Goal: Task Accomplishment & Management: Manage account settings

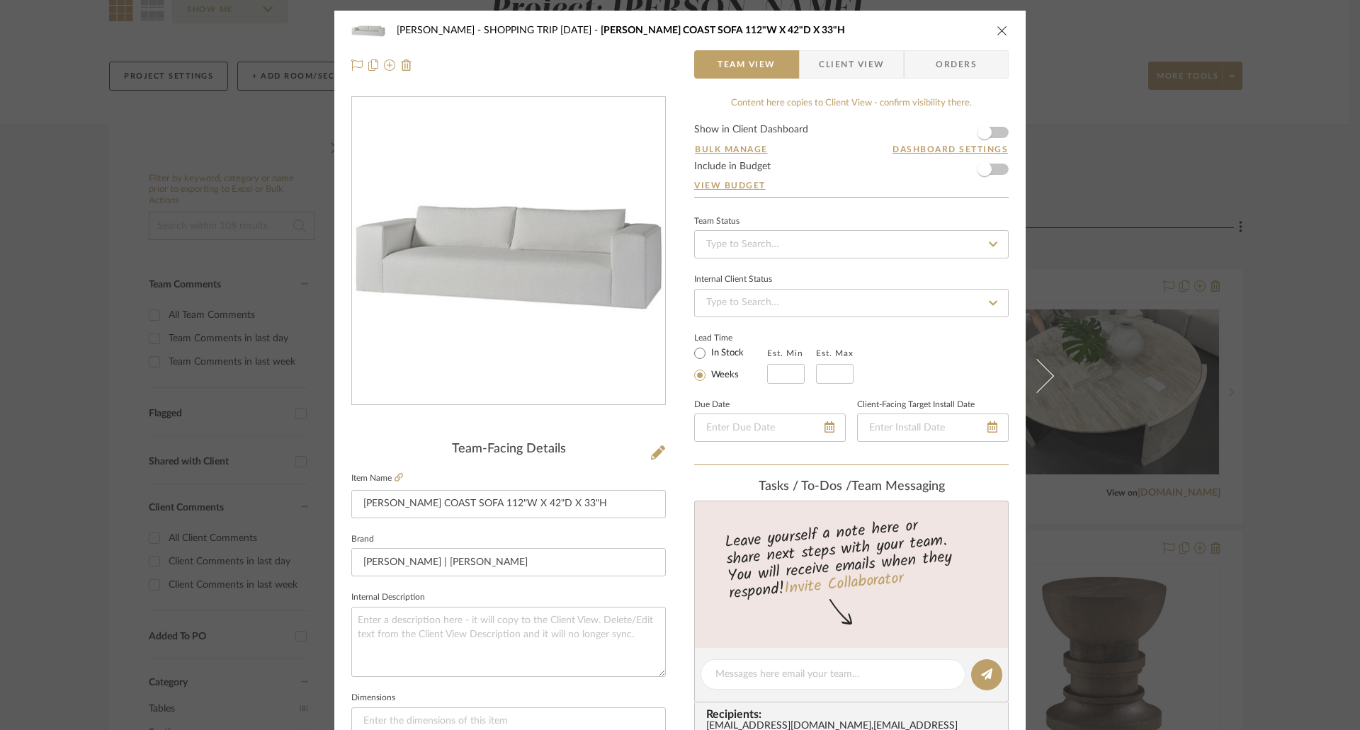
click at [996, 31] on icon "close" at bounding box center [1001, 30] width 11 height 11
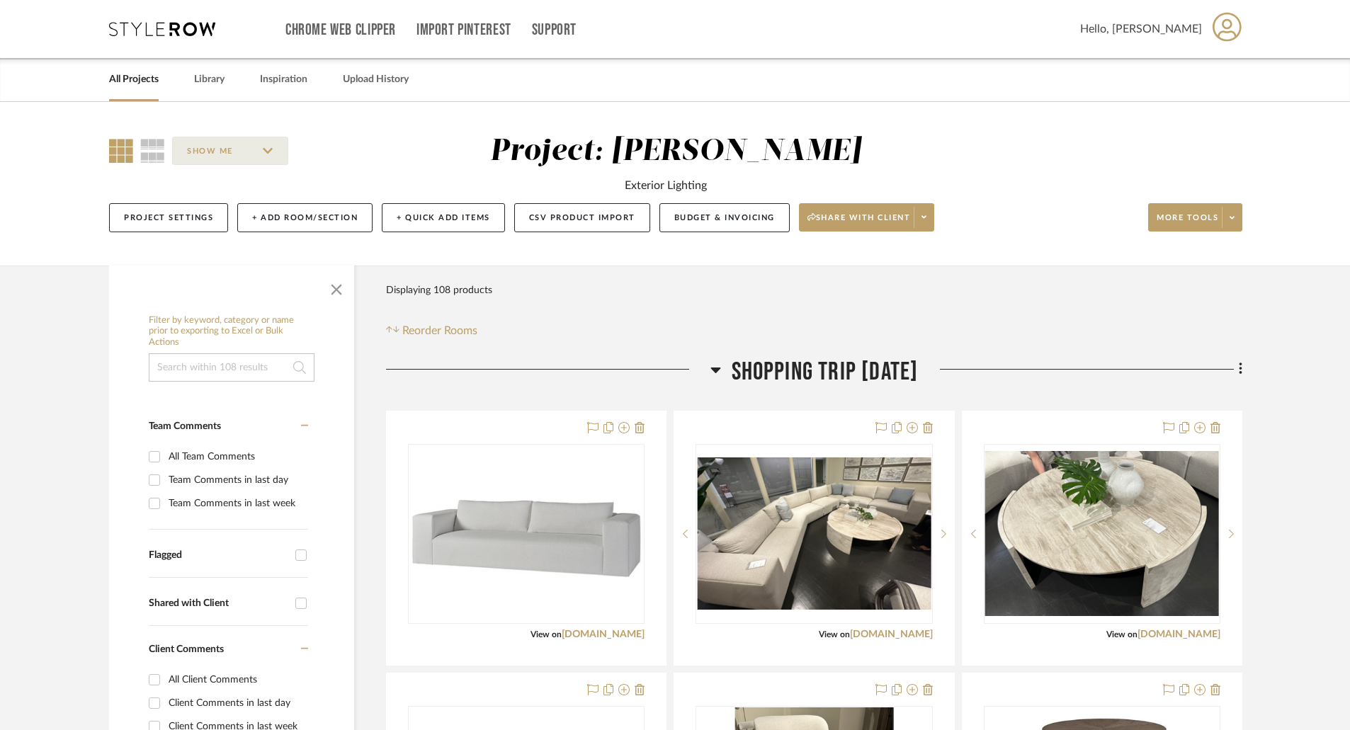
drag, startPoint x: 146, startPoint y: 148, endPoint x: 181, endPoint y: 162, distance: 38.1
click at [146, 148] on icon at bounding box center [152, 151] width 25 height 24
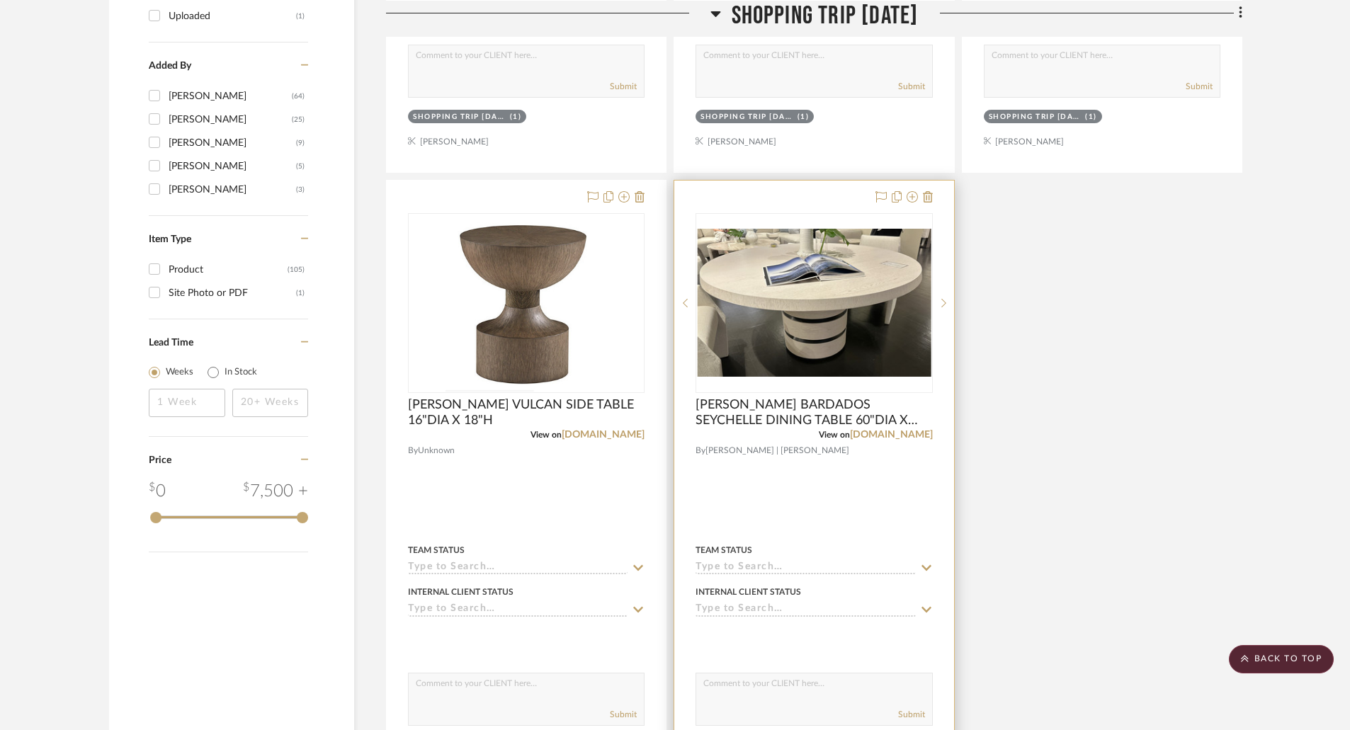
scroll to position [1700, 0]
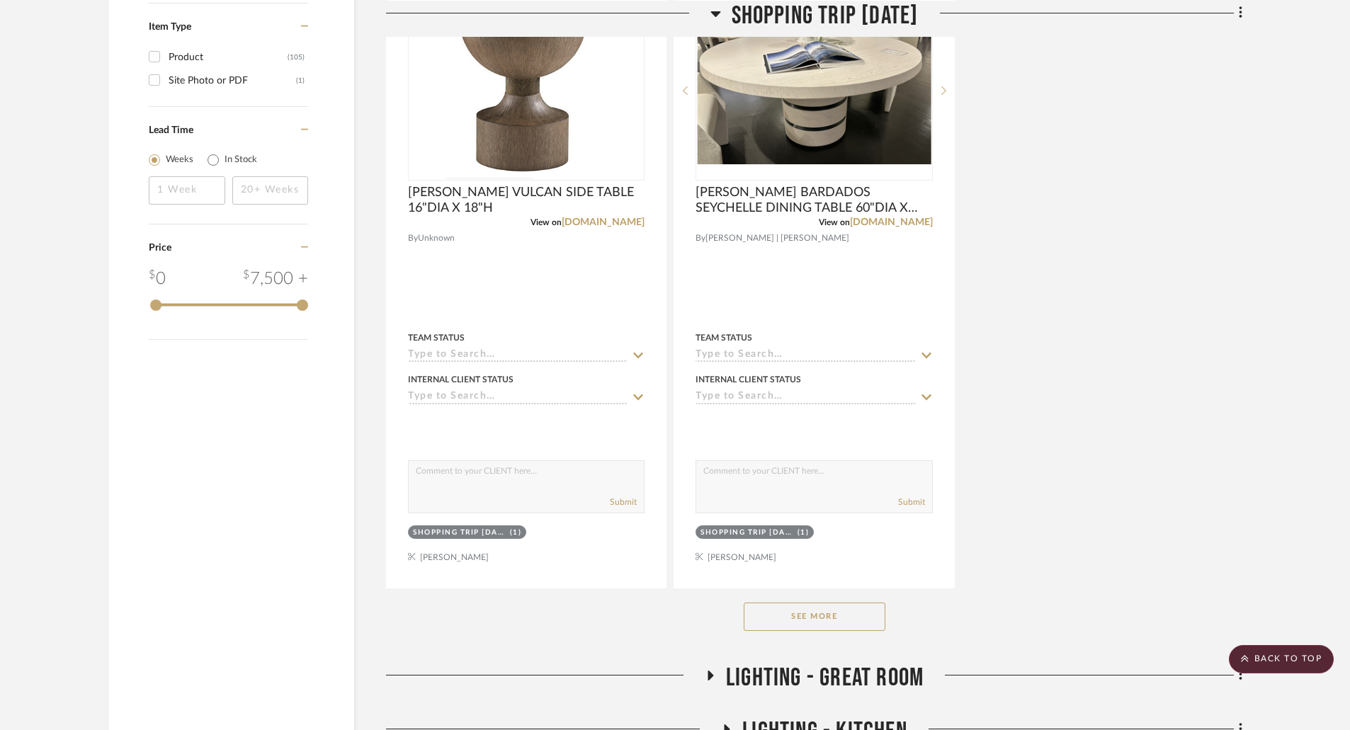
click at [866, 607] on button "See More" at bounding box center [815, 617] width 142 height 28
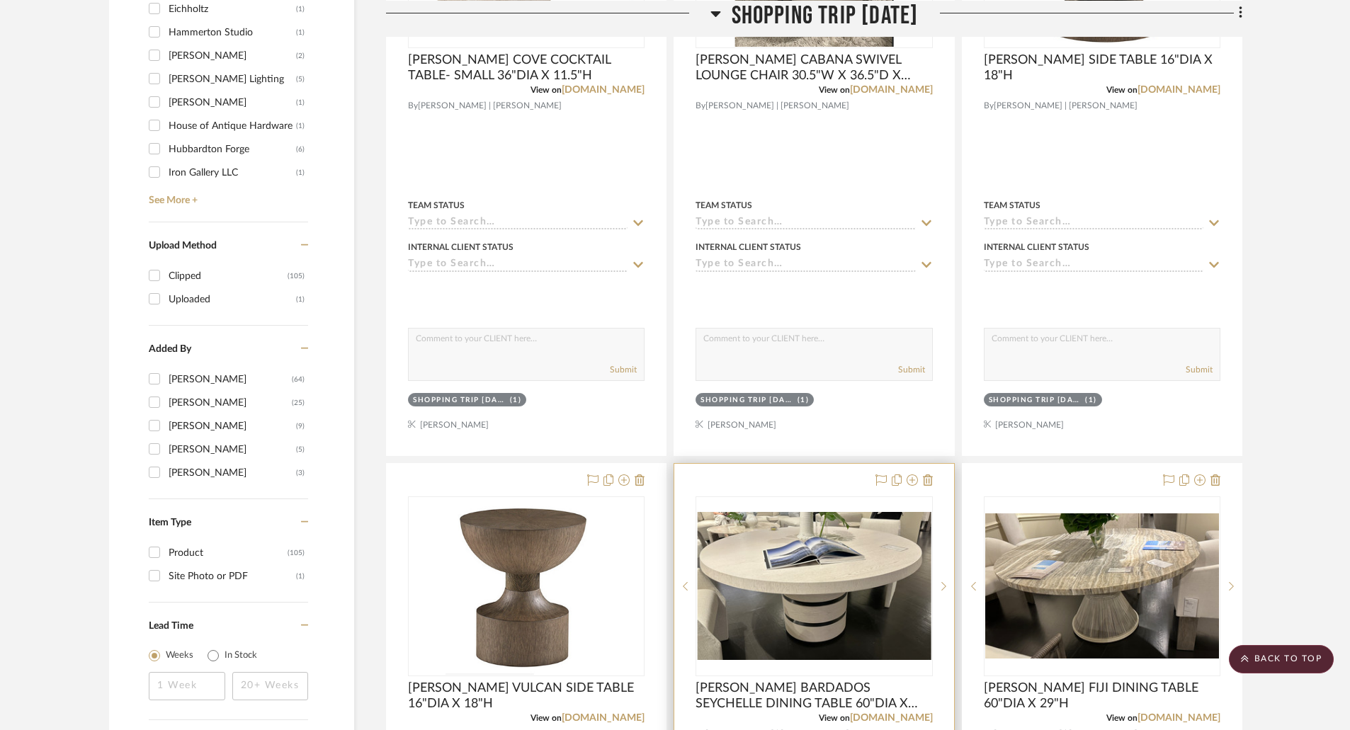
scroll to position [921, 0]
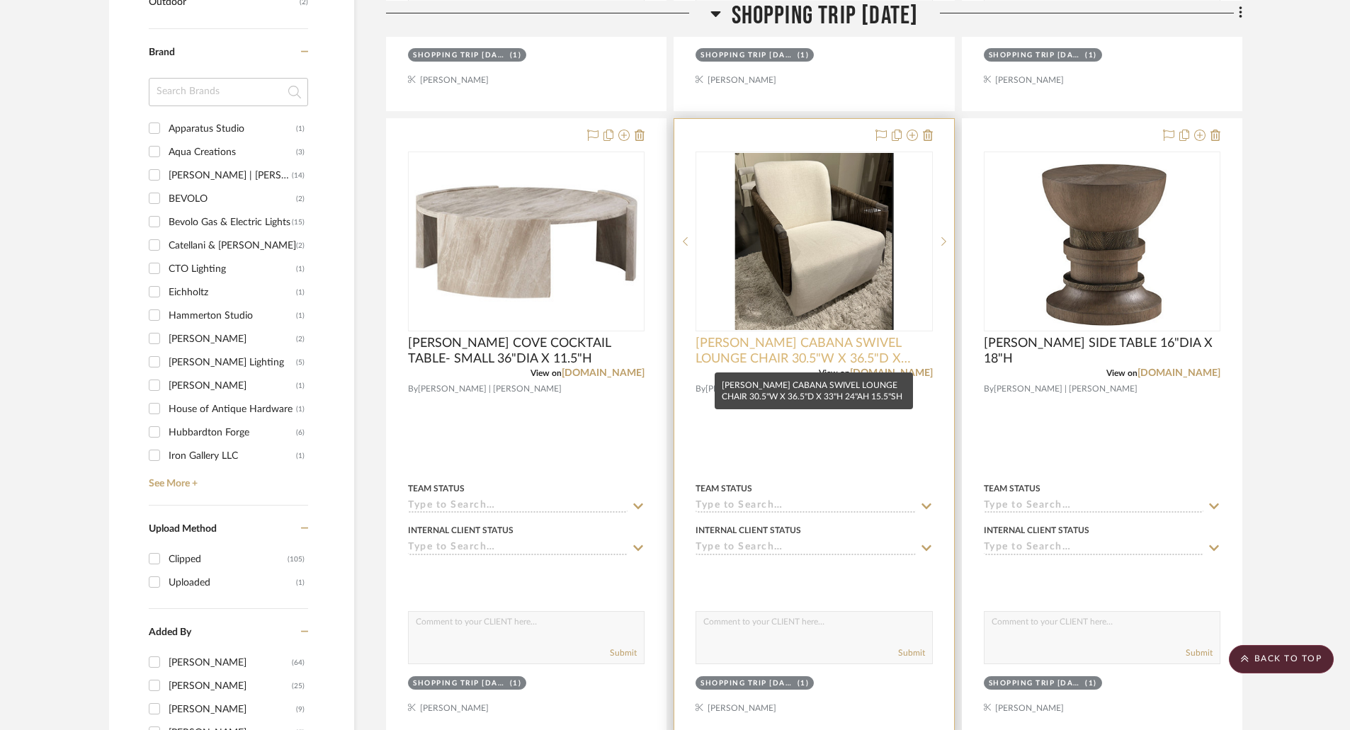
click at [879, 357] on span "[PERSON_NAME] CABANA SWIVEL LOUNGE CHAIR 30.5"W X 36.5"D X 33"H 24"AH 15.5"SH" at bounding box center [813, 351] width 237 height 31
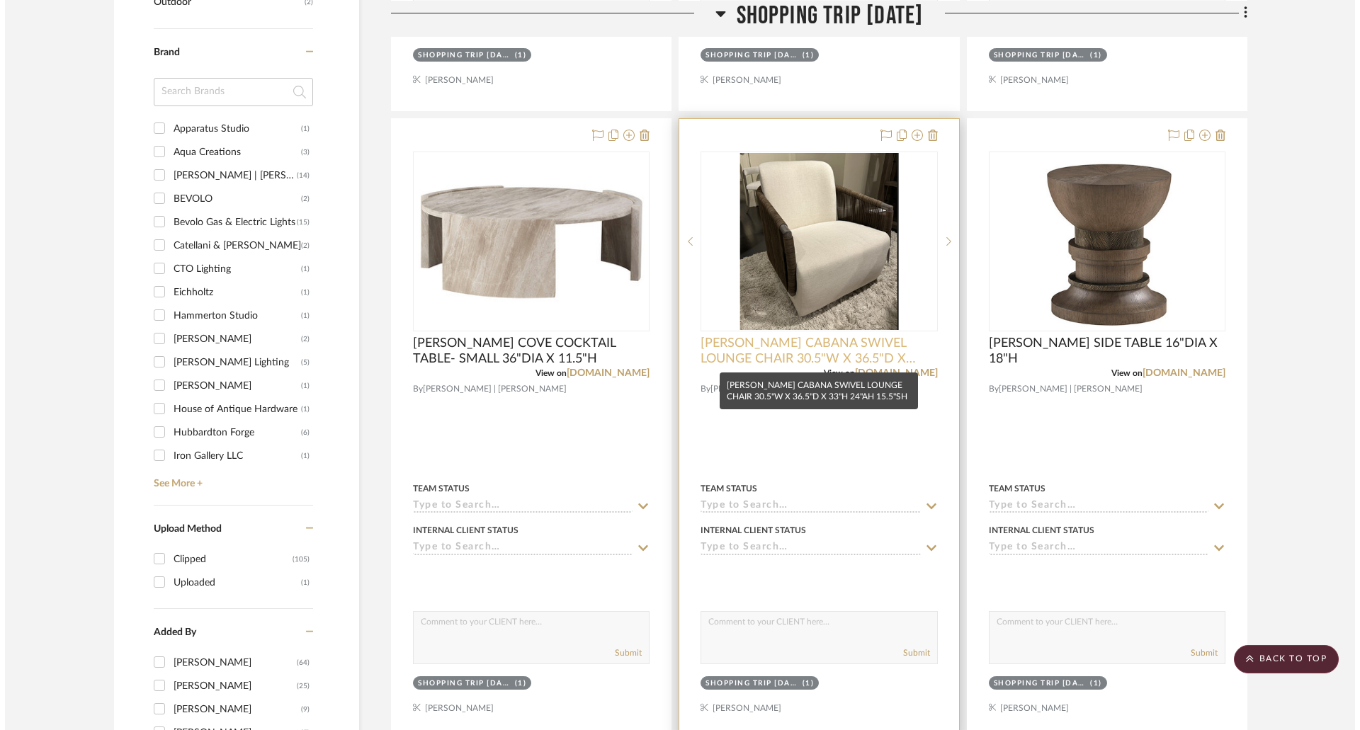
scroll to position [0, 0]
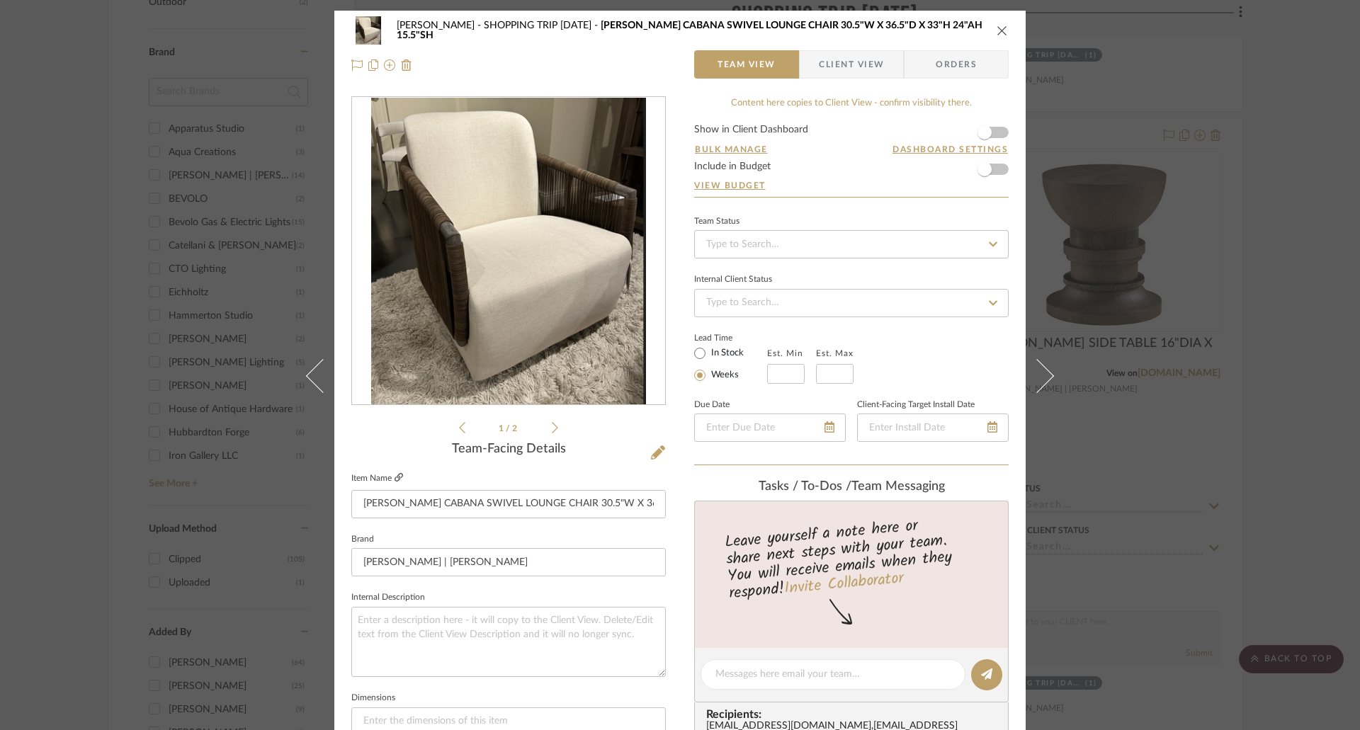
click at [394, 474] on icon at bounding box center [398, 477] width 8 height 8
click at [997, 30] on icon "close" at bounding box center [1001, 30] width 11 height 11
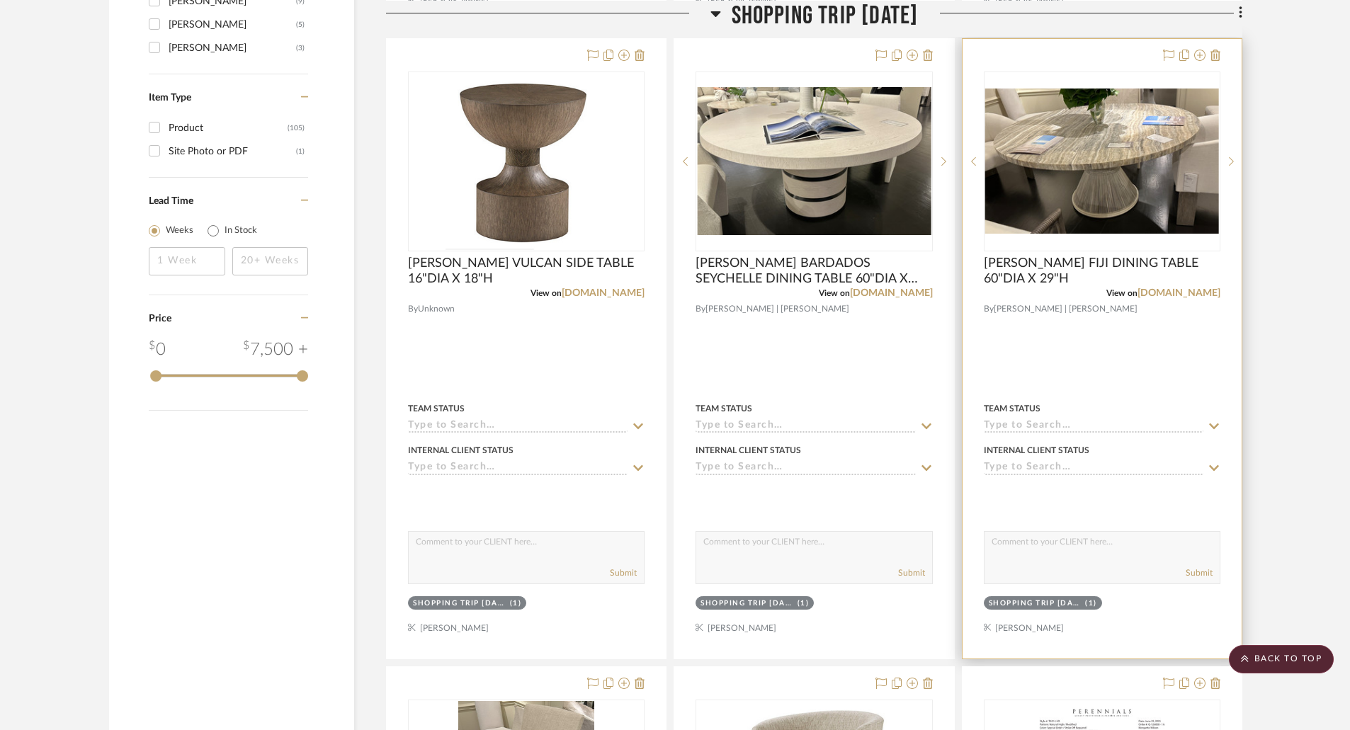
scroll to position [1558, 0]
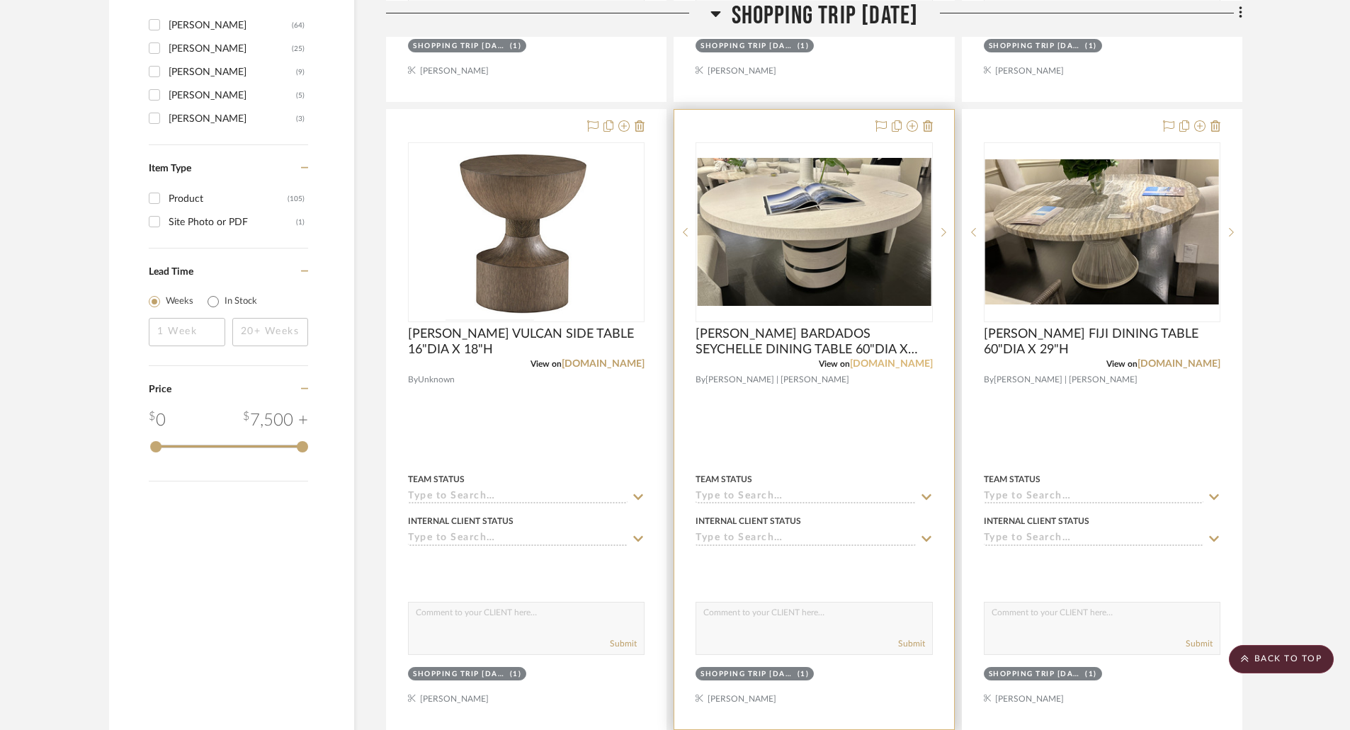
click at [861, 366] on link "[DOMAIN_NAME]" at bounding box center [891, 364] width 83 height 10
click at [802, 334] on span "[PERSON_NAME] BARDADOS SEYCHELLE DINING TABLE 60"DIA X 29"H" at bounding box center [813, 341] width 237 height 31
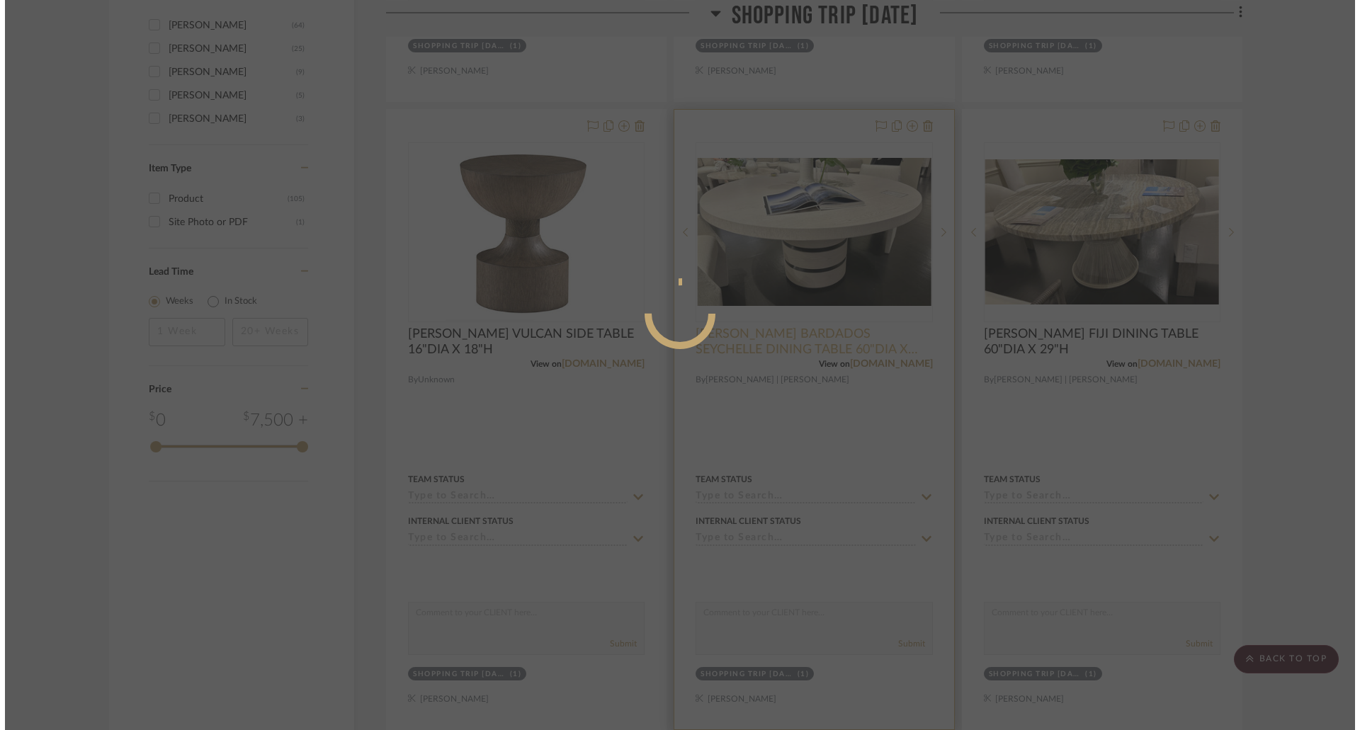
scroll to position [0, 0]
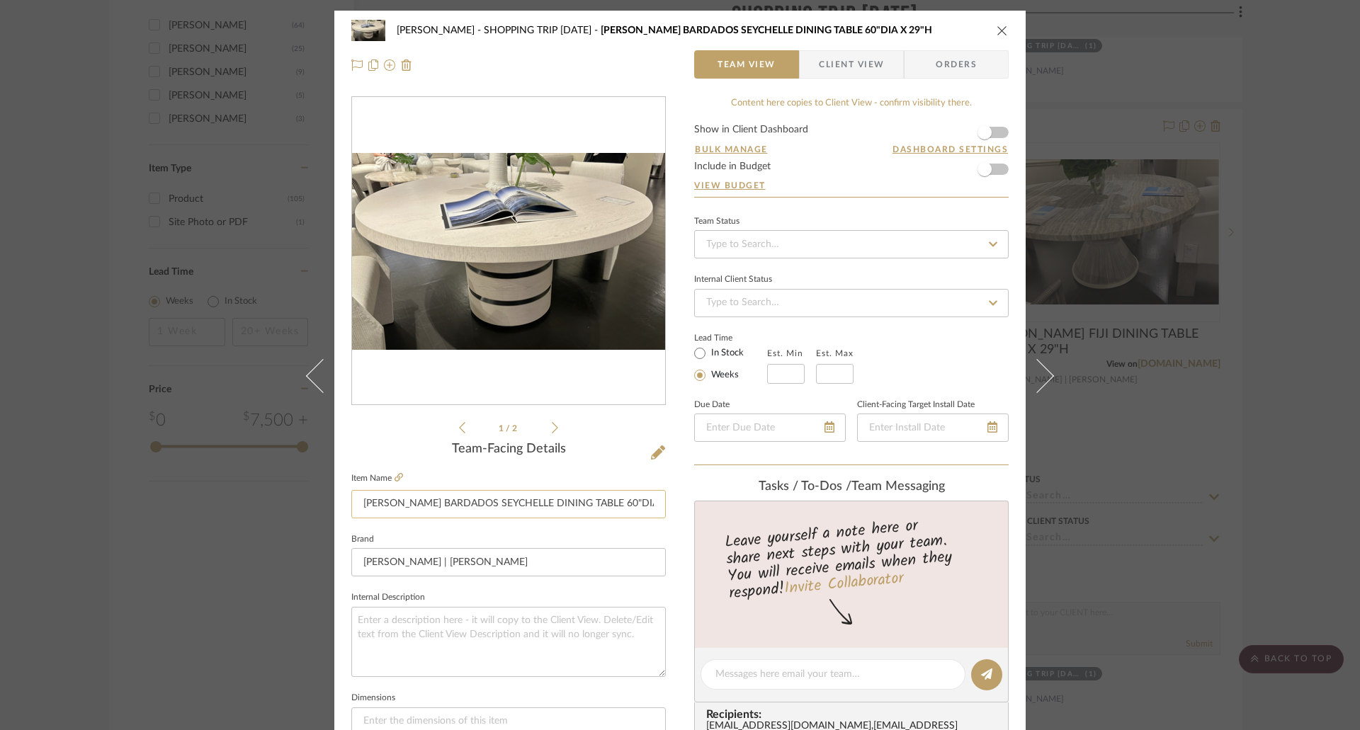
click at [419, 506] on input "[PERSON_NAME] BARDADOS SEYCHELLE DINING TABLE 60"DIA X 29"H" at bounding box center [508, 504] width 314 height 28
type input "[PERSON_NAME] BARBADOS SEYCHELLE DINING TABLE 60"DIA X 29"H"
click at [1000, 34] on icon "close" at bounding box center [1001, 30] width 11 height 11
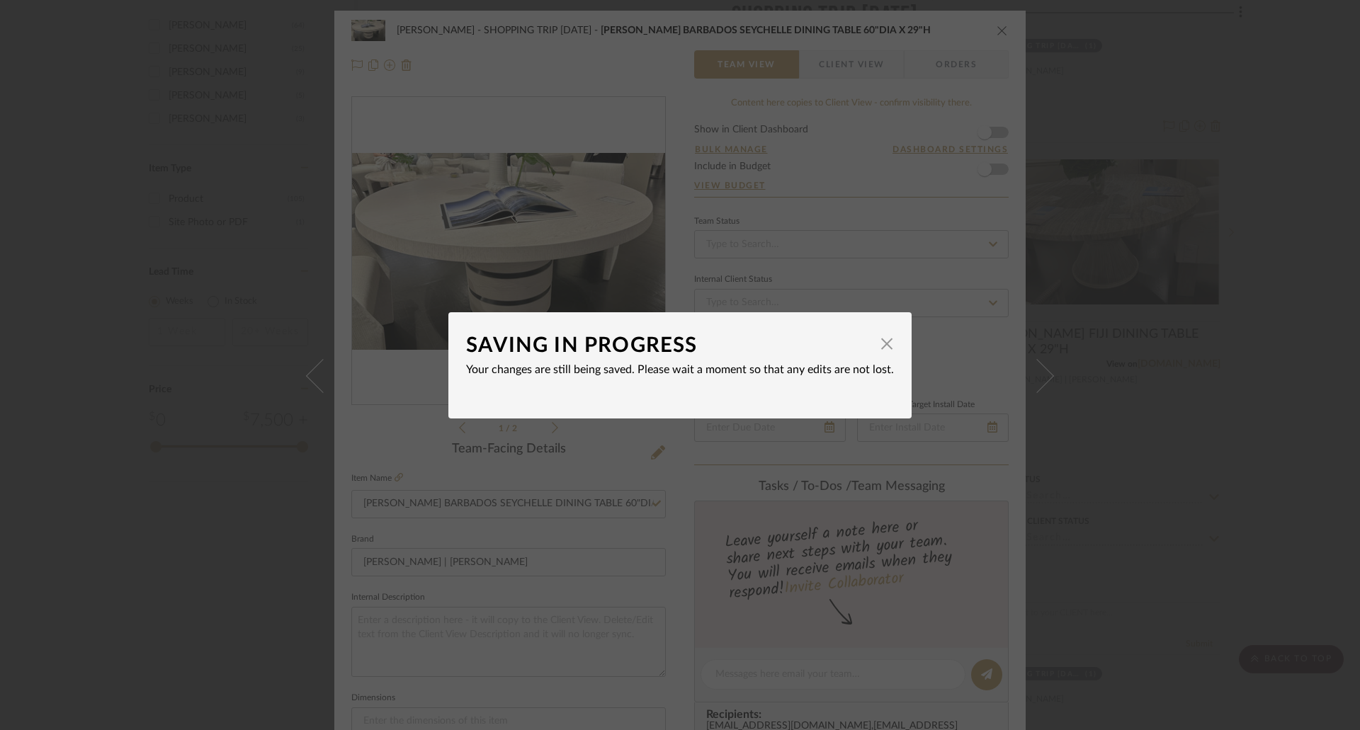
drag, startPoint x: 882, startPoint y: 336, endPoint x: 902, endPoint y: 319, distance: 26.6
click at [883, 336] on span "button" at bounding box center [886, 344] width 28 height 28
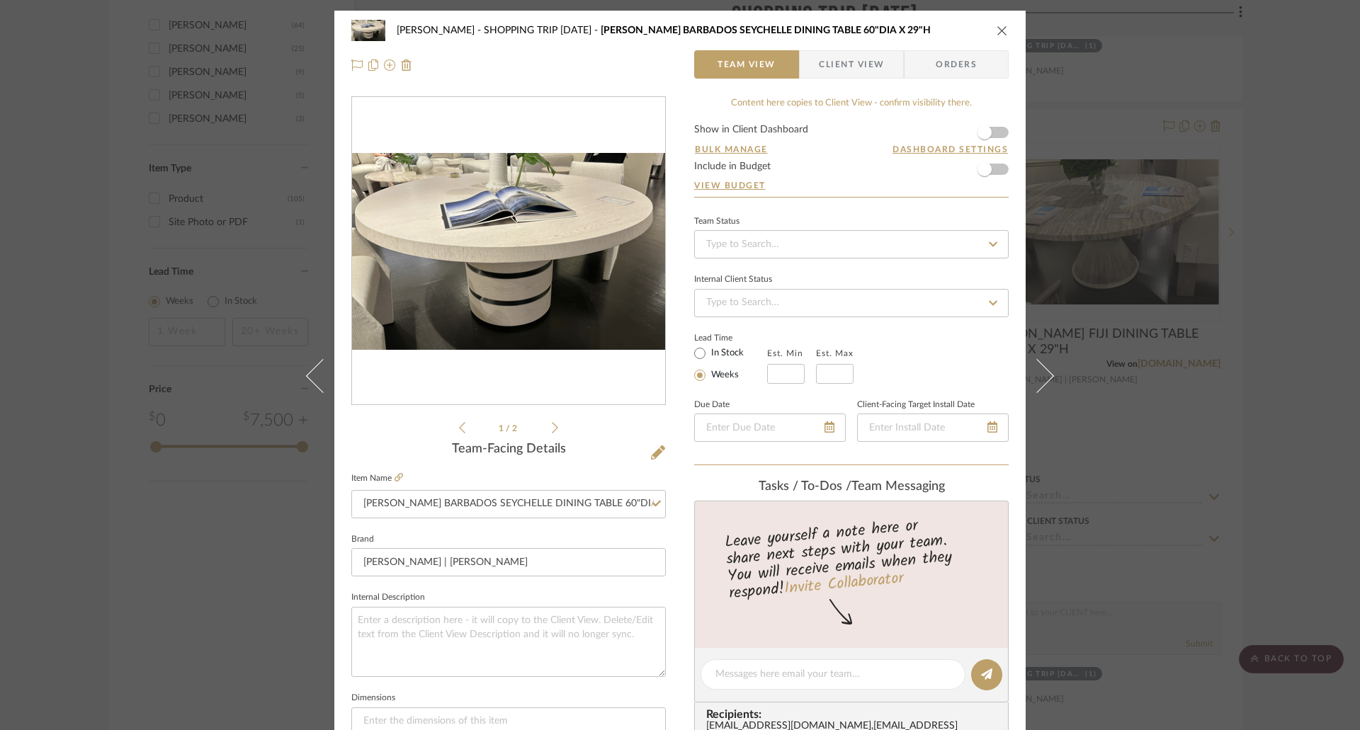
click at [1001, 23] on div "Chen SHOPPING TRIP [DATE] [PERSON_NAME] [GEOGRAPHIC_DATA] SEYCHELLE DINING TABL…" at bounding box center [679, 30] width 657 height 28
click at [998, 28] on icon "close" at bounding box center [1001, 30] width 11 height 11
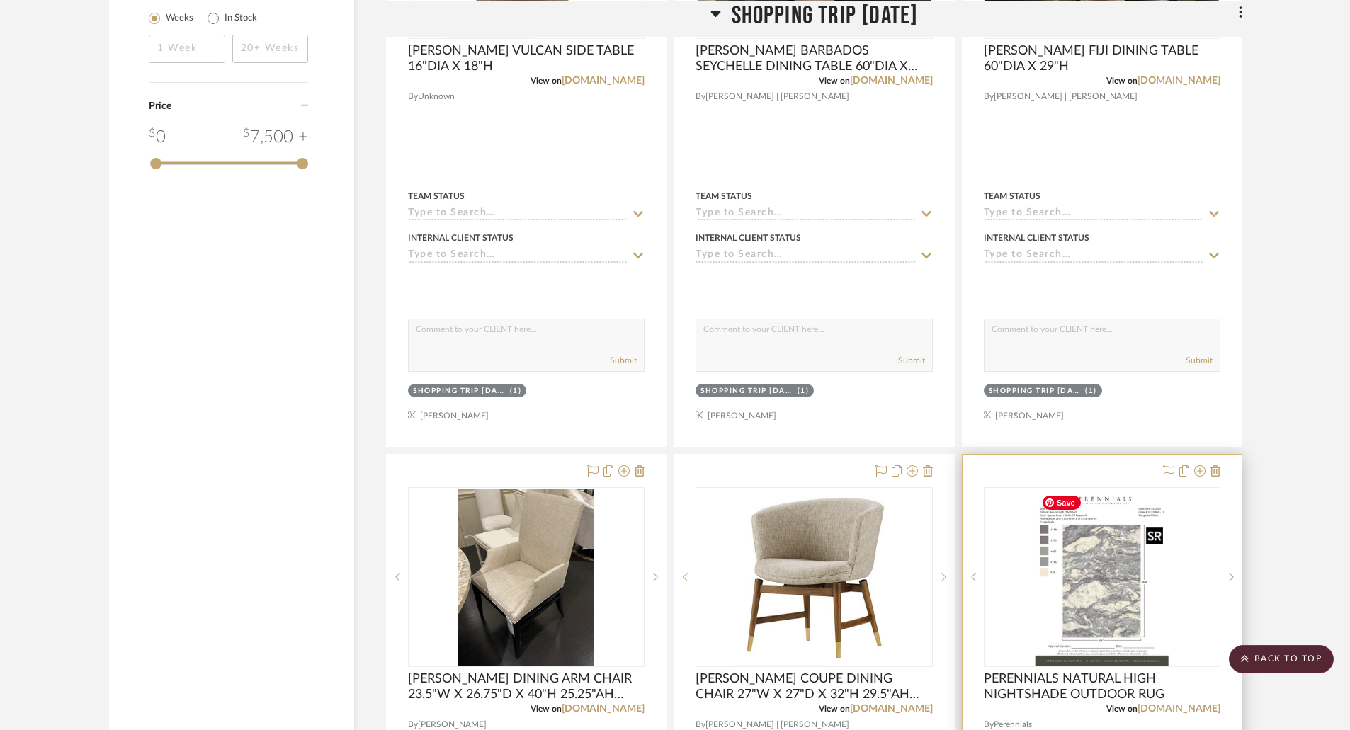
scroll to position [2054, 0]
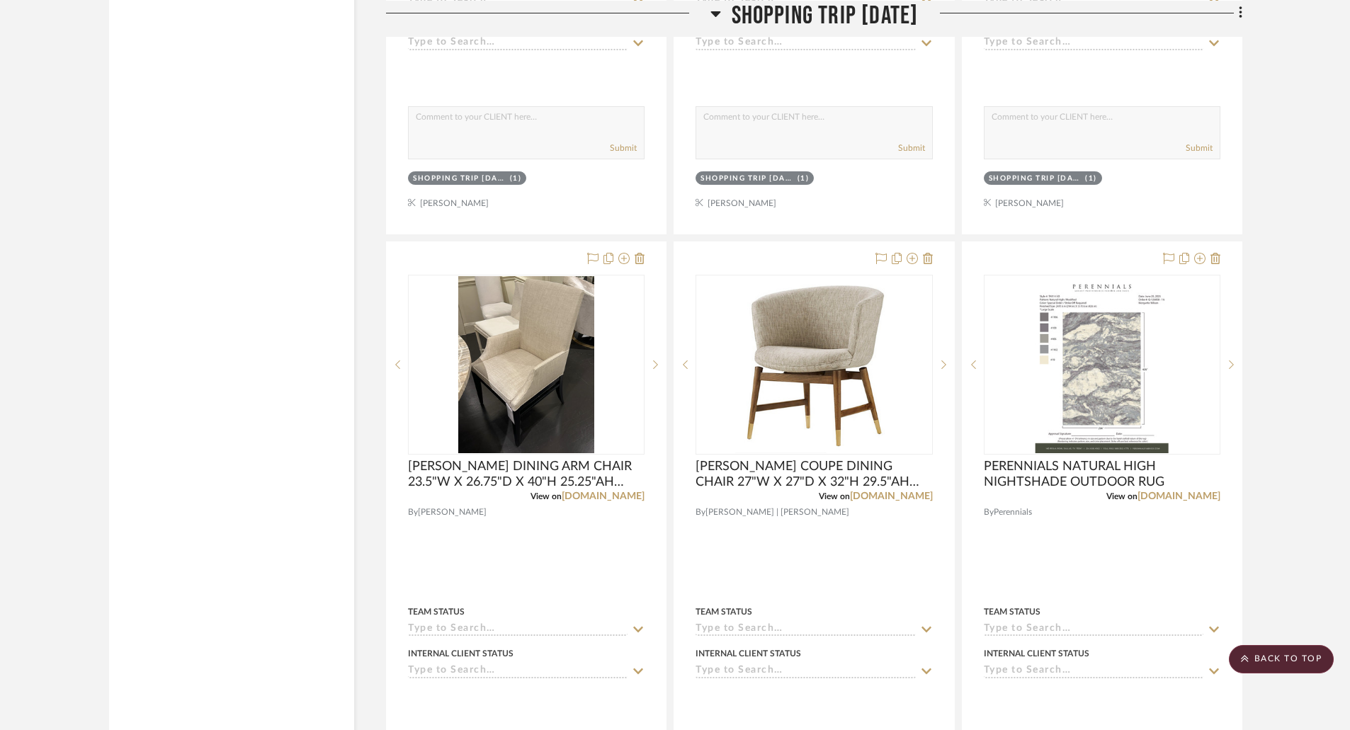
click at [710, 16] on icon at bounding box center [715, 14] width 10 height 6
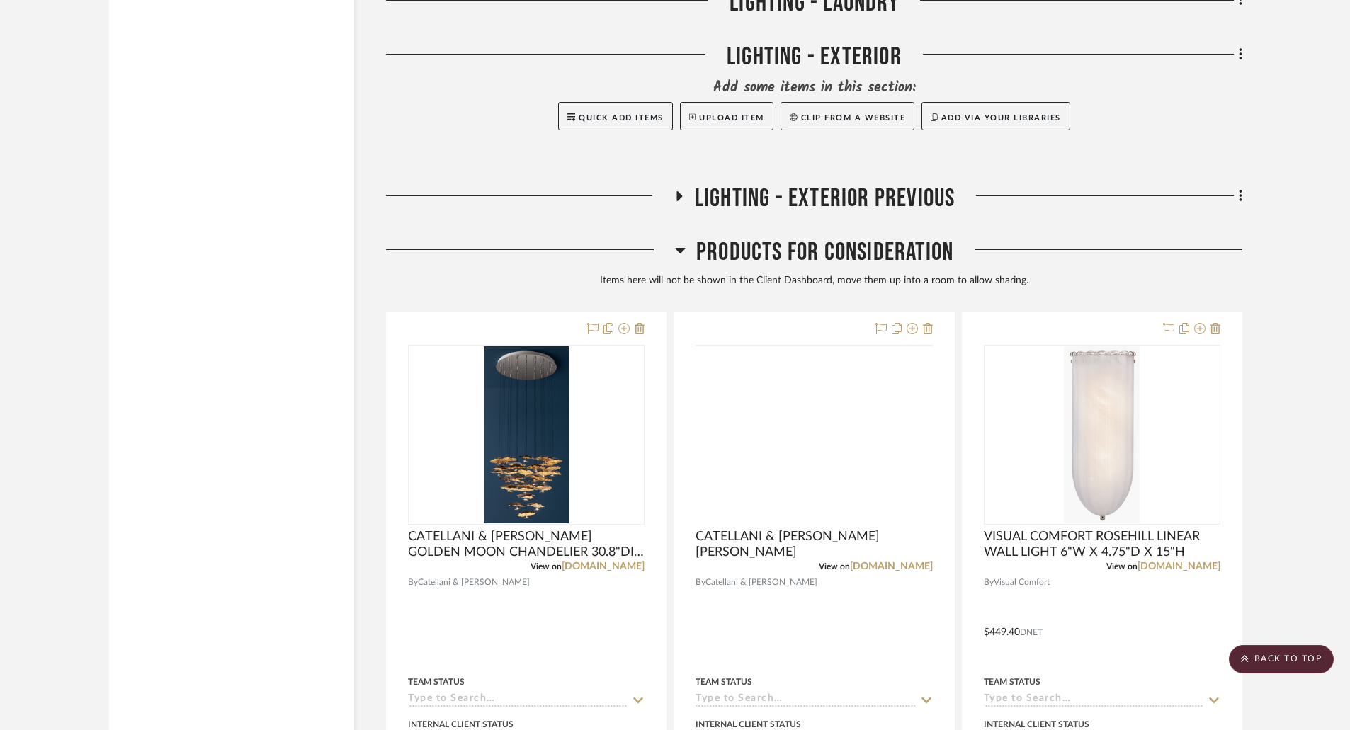
scroll to position [4532, 0]
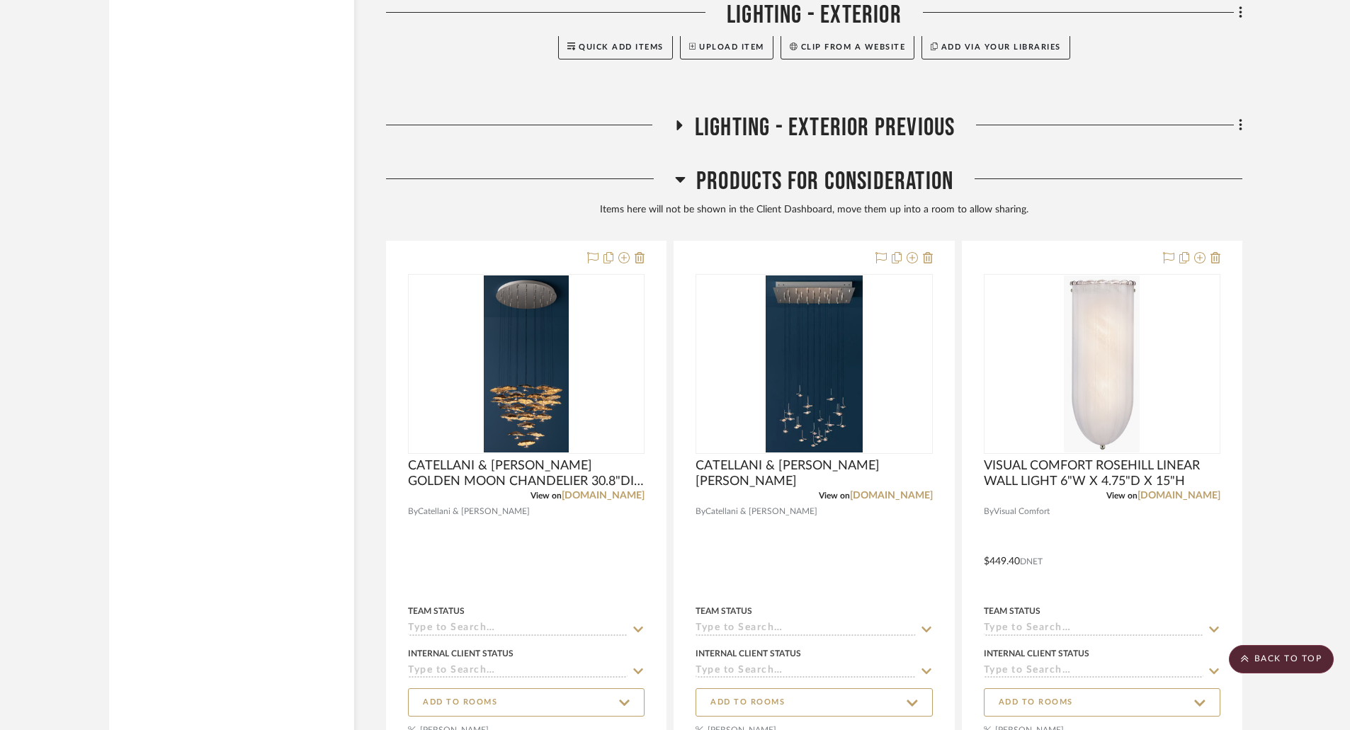
click at [680, 123] on icon at bounding box center [678, 125] width 17 height 11
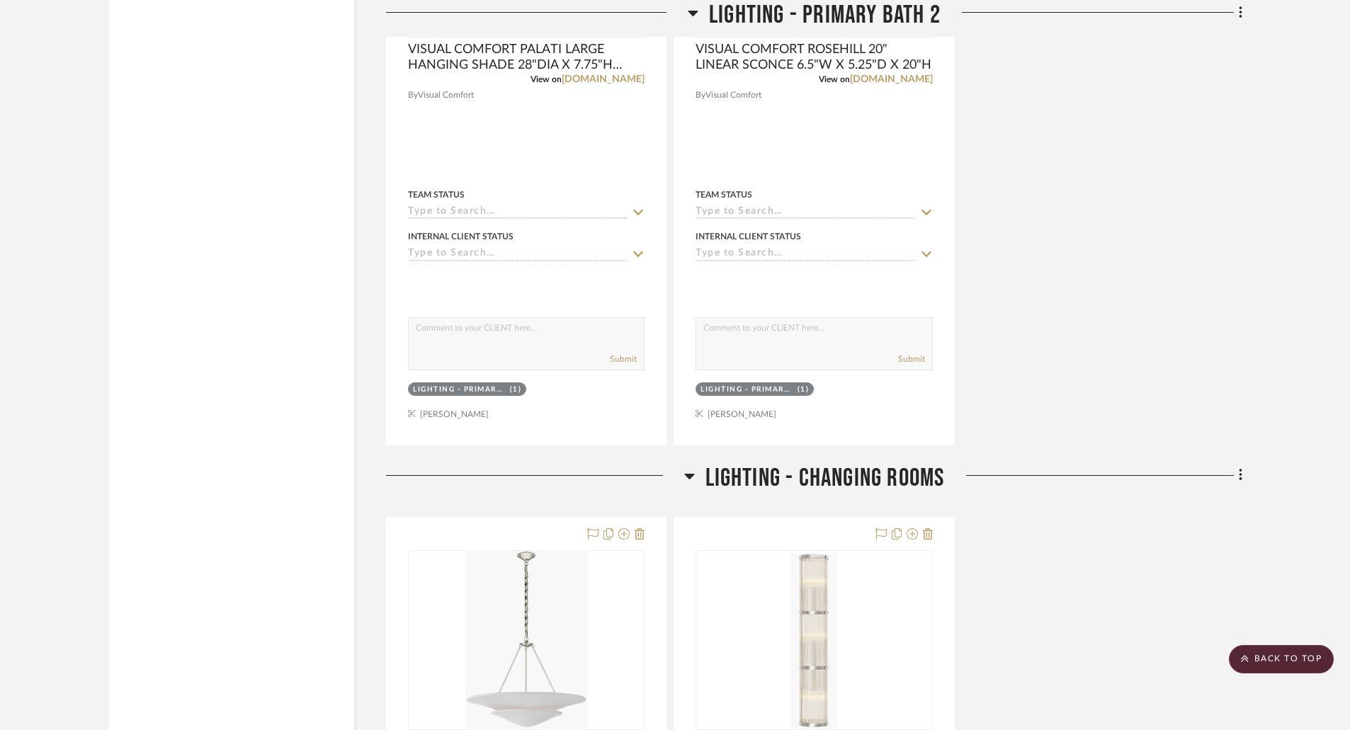
scroll to position [2408, 0]
